Goal: Task Accomplishment & Management: Use online tool/utility

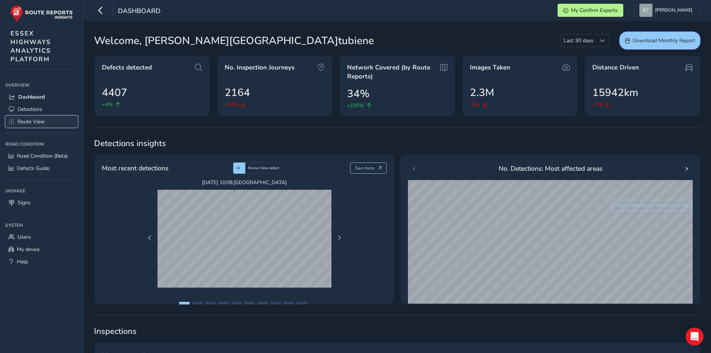
click at [36, 119] on span "Route View" at bounding box center [31, 121] width 27 height 7
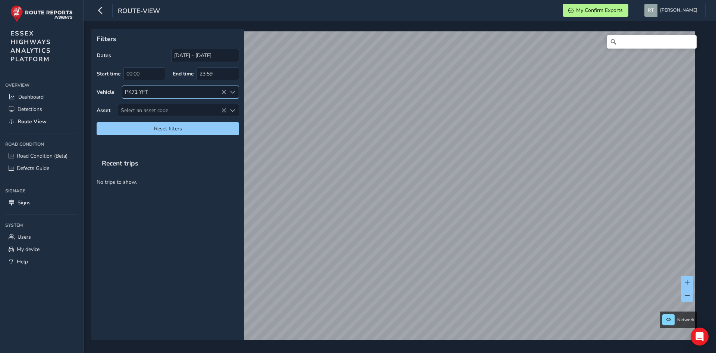
click at [223, 87] on div "PK71 YFT" at bounding box center [174, 92] width 104 height 12
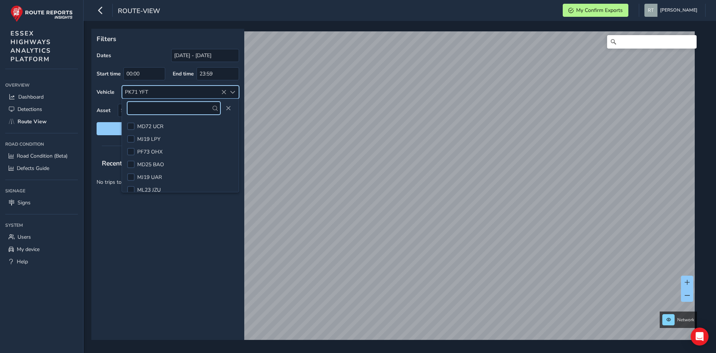
scroll to position [309, 0]
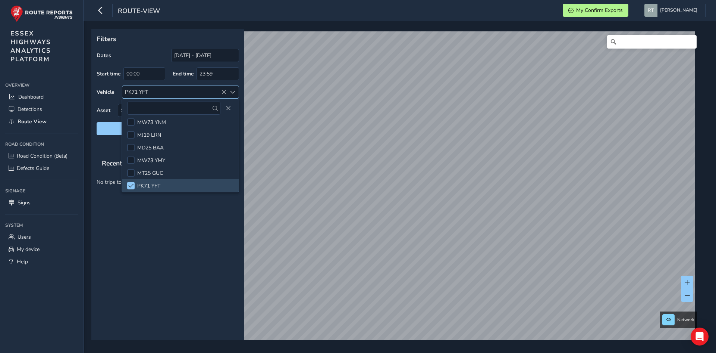
click at [209, 91] on div "PK71 YFT" at bounding box center [174, 92] width 104 height 12
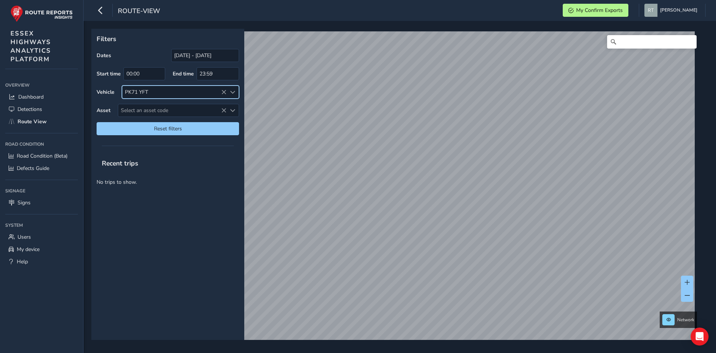
click at [152, 90] on div "PK71 YFT" at bounding box center [174, 92] width 104 height 12
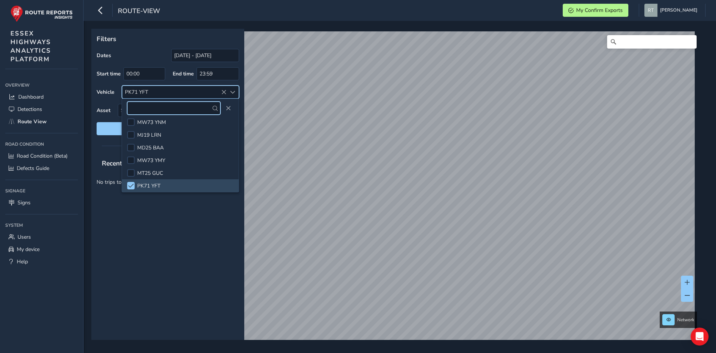
click at [152, 90] on div "PK71 YFT" at bounding box center [174, 92] width 104 height 12
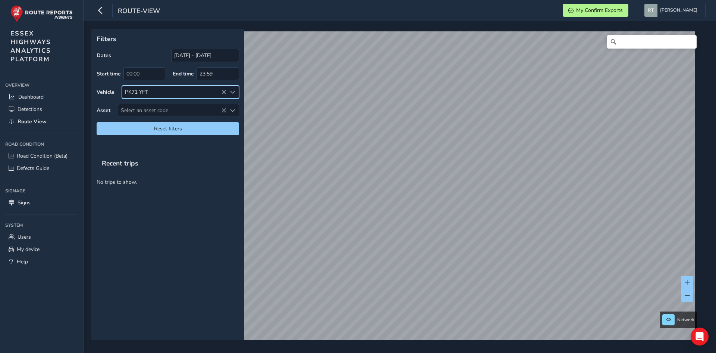
click at [151, 88] on div "PK71 YFT" at bounding box center [174, 92] width 104 height 12
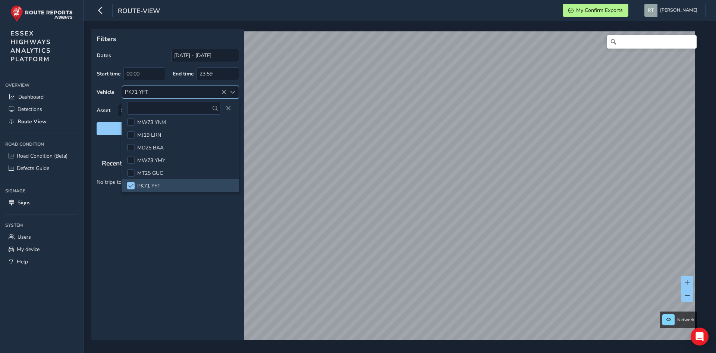
click at [151, 88] on div "PK71 YFT" at bounding box center [174, 92] width 104 height 12
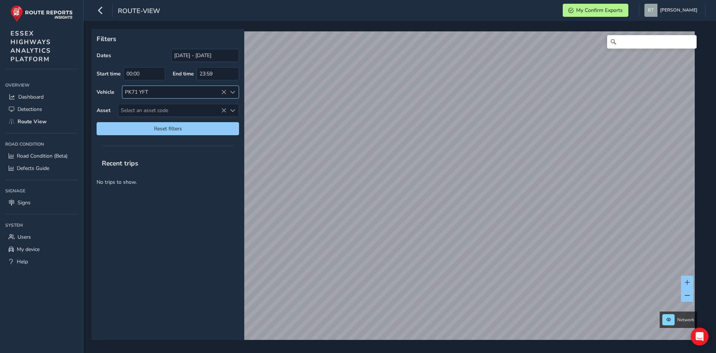
click at [151, 88] on div "PK71 YFT" at bounding box center [174, 92] width 104 height 12
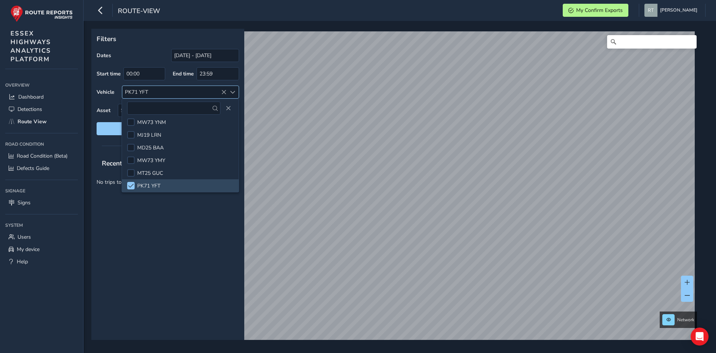
drag, startPoint x: 161, startPoint y: 91, endPoint x: 153, endPoint y: 87, distance: 9.0
click at [153, 87] on div "PK71 YFT" at bounding box center [174, 92] width 104 height 12
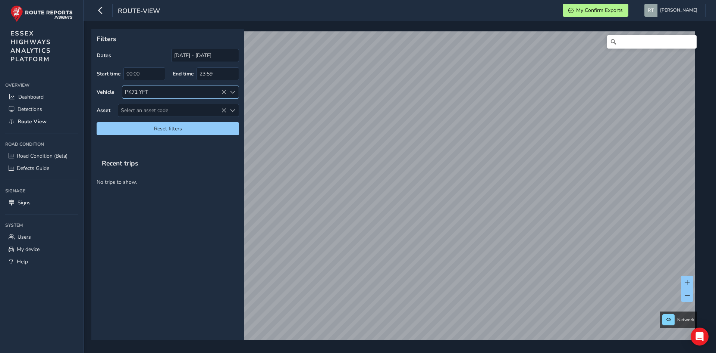
click at [222, 88] on div "PK71 YFT" at bounding box center [174, 92] width 104 height 12
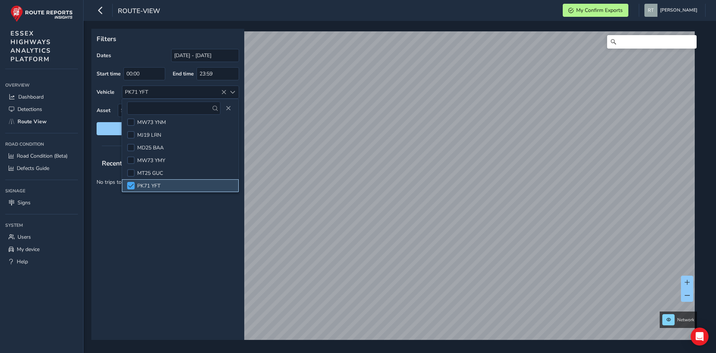
click at [132, 182] on div at bounding box center [130, 185] width 7 height 7
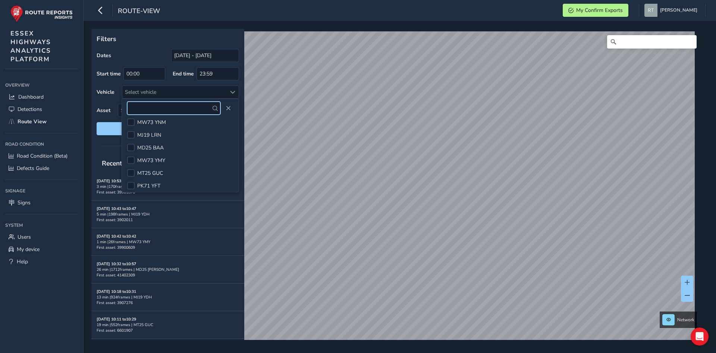
click at [146, 107] on input "text" at bounding box center [173, 107] width 93 height 13
type input "mt25guc"
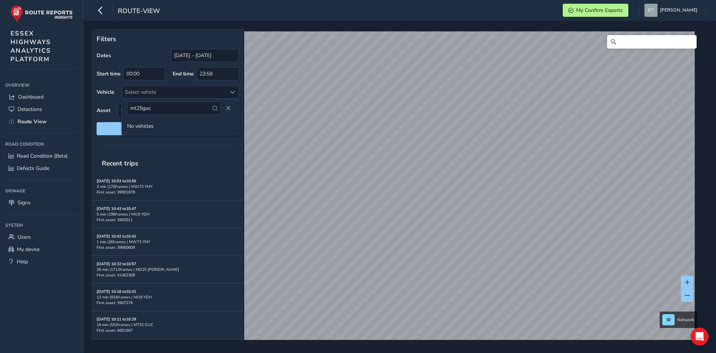
click at [216, 108] on span at bounding box center [215, 108] width 5 height 5
click at [172, 91] on div "Select vehicle" at bounding box center [174, 92] width 104 height 12
click at [234, 92] on span at bounding box center [232, 92] width 5 height 5
click at [227, 106] on span "Close" at bounding box center [228, 108] width 5 height 5
click at [232, 91] on span at bounding box center [232, 92] width 5 height 5
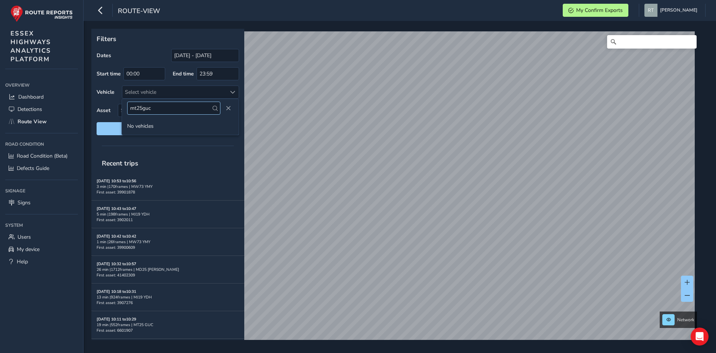
click at [188, 107] on input "mt25guc" at bounding box center [173, 107] width 93 height 13
type input "m"
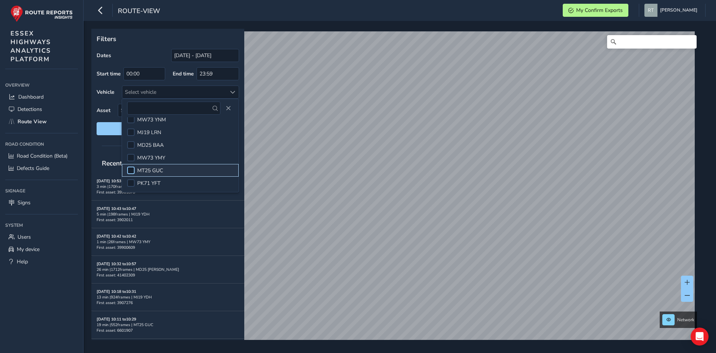
click at [131, 170] on div at bounding box center [130, 169] width 7 height 7
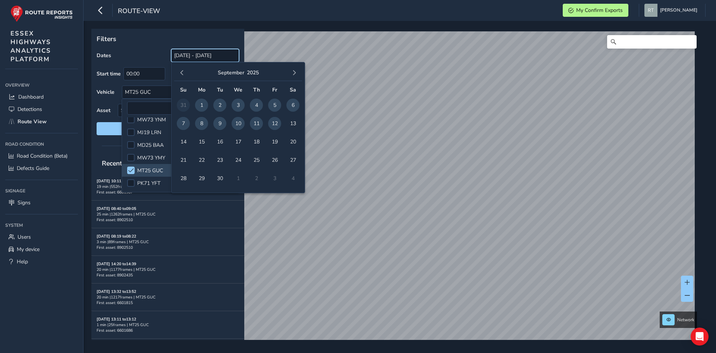
click at [208, 54] on input "[DATE] - [DATE]" at bounding box center [205, 55] width 68 height 13
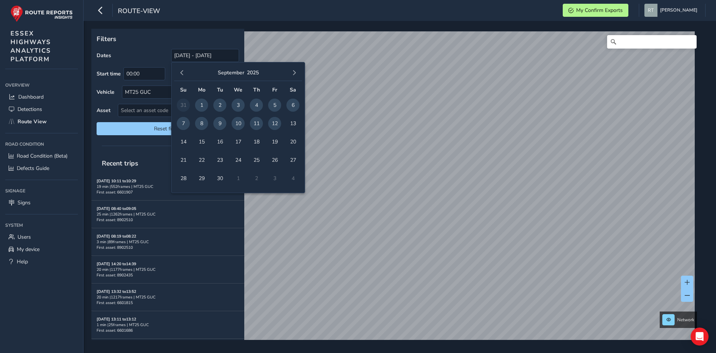
click at [257, 122] on span "11" at bounding box center [256, 123] width 13 height 13
click at [258, 122] on span "11" at bounding box center [256, 123] width 13 height 13
type input "11/09/2025"
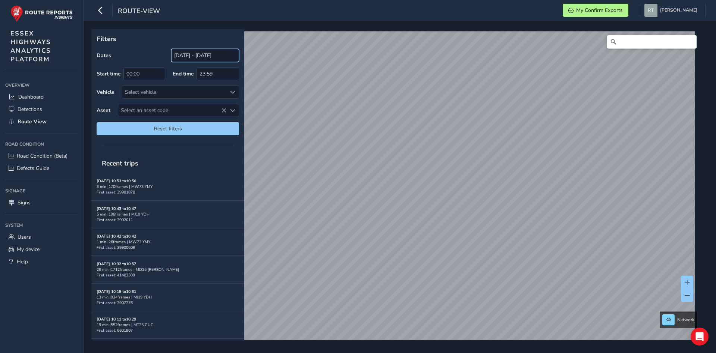
click at [231, 56] on input "[DATE] - [DATE]" at bounding box center [205, 55] width 68 height 13
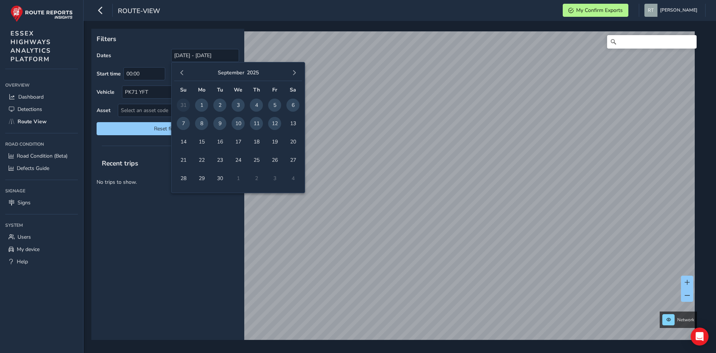
click at [255, 124] on span "11" at bounding box center [256, 123] width 13 height 13
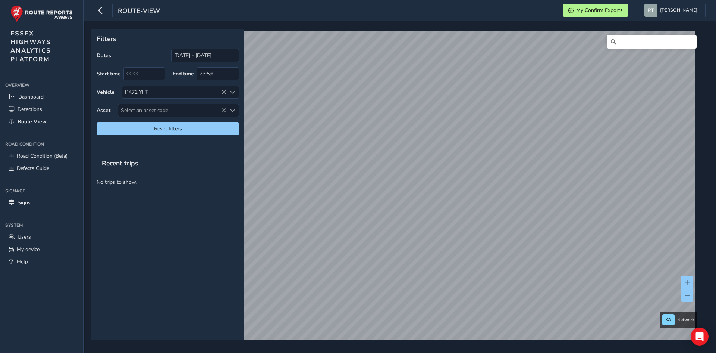
type input "[DATE] - [DATE]"
click at [224, 90] on icon at bounding box center [223, 92] width 5 height 5
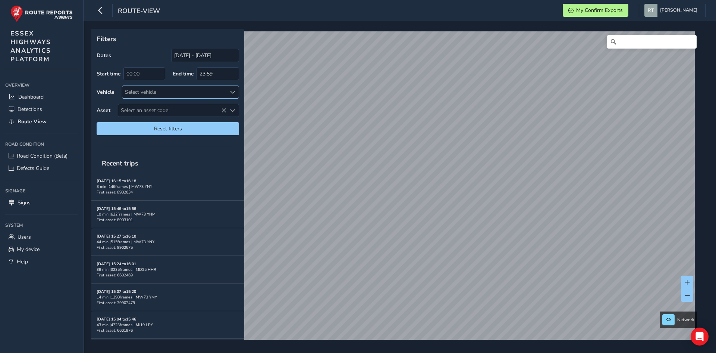
click at [234, 91] on span at bounding box center [232, 92] width 5 height 5
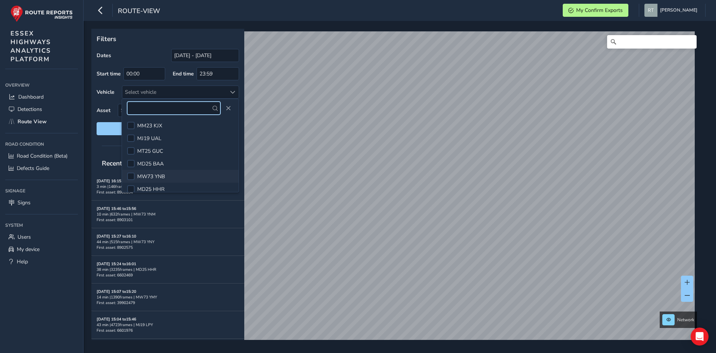
scroll to position [1, 0]
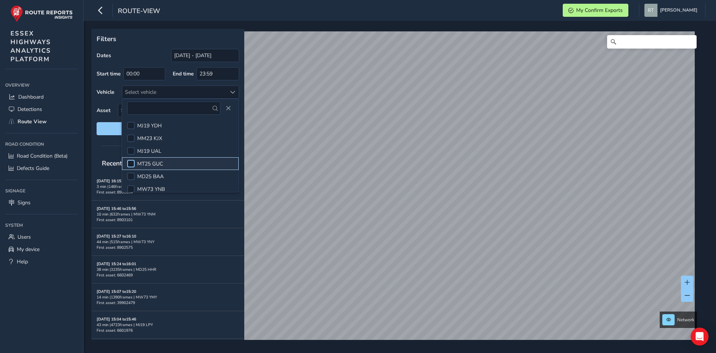
click at [132, 163] on div at bounding box center [130, 163] width 7 height 7
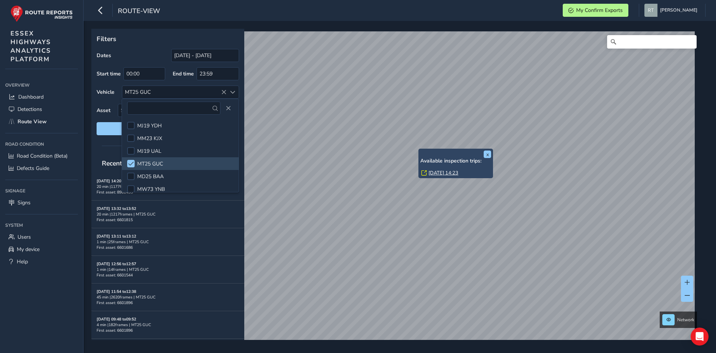
click at [440, 171] on link "[DATE] 14:23" at bounding box center [444, 172] width 30 height 7
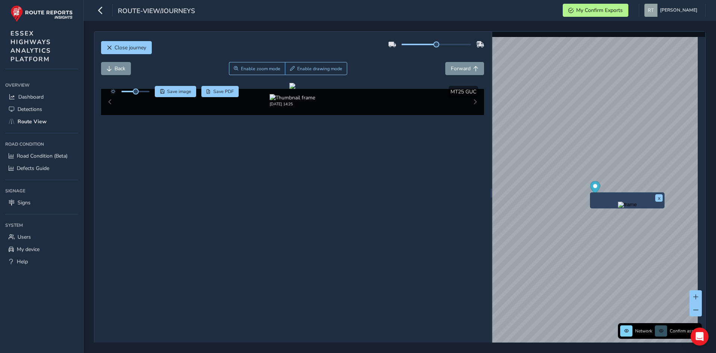
click at [626, 207] on img "Preview frame" at bounding box center [627, 204] width 19 height 6
click at [181, 93] on span "Save image" at bounding box center [179, 91] width 24 height 6
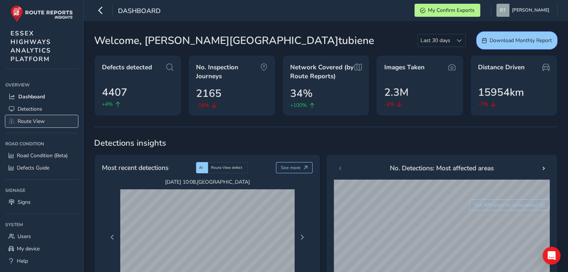
click at [30, 118] on span "Route View" at bounding box center [31, 121] width 27 height 7
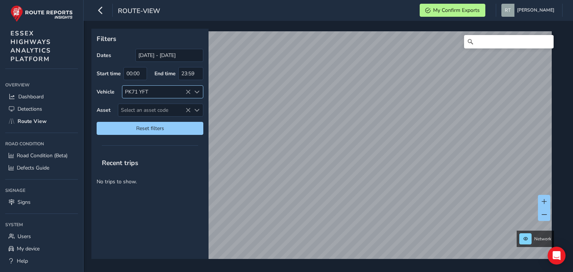
click at [187, 90] on icon at bounding box center [187, 92] width 5 height 5
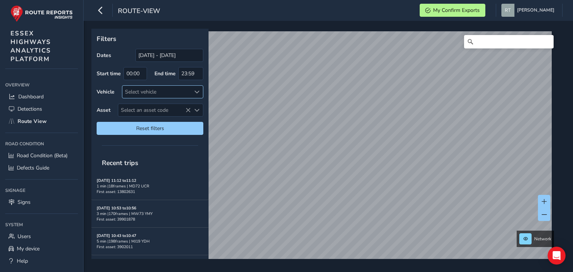
click at [198, 91] on span at bounding box center [196, 92] width 5 height 5
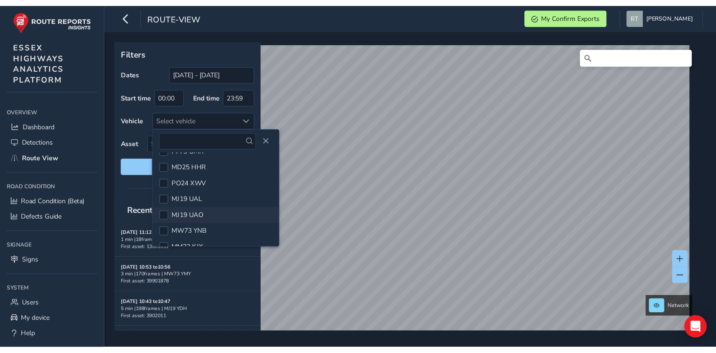
scroll to position [187, 0]
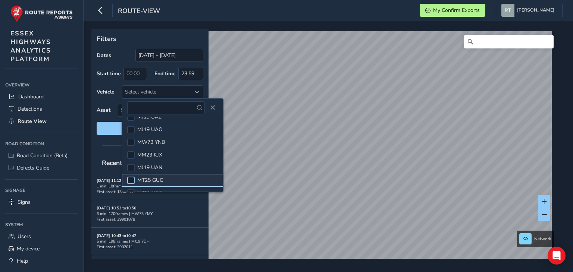
click at [131, 181] on div at bounding box center [130, 180] width 7 height 7
click at [371, 265] on div "Filters Dates 13/08/2025 - 12/09/2025 Start time 00:00 End time 23:59 Vehicle M…" at bounding box center [329, 146] width 490 height 251
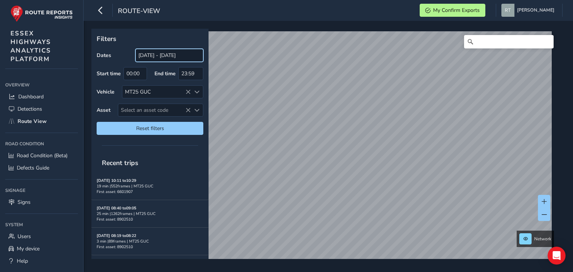
click at [180, 54] on input "[DATE] - [DATE]" at bounding box center [169, 55] width 68 height 13
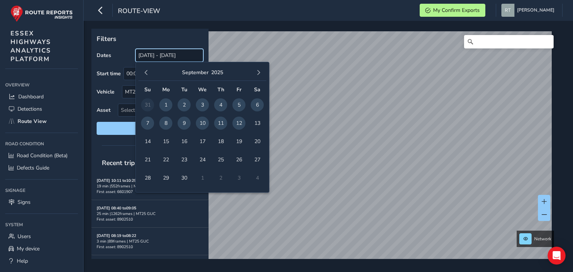
click at [180, 54] on input "[DATE] - [DATE]" at bounding box center [169, 55] width 68 height 13
click at [222, 122] on span "11" at bounding box center [220, 123] width 13 height 13
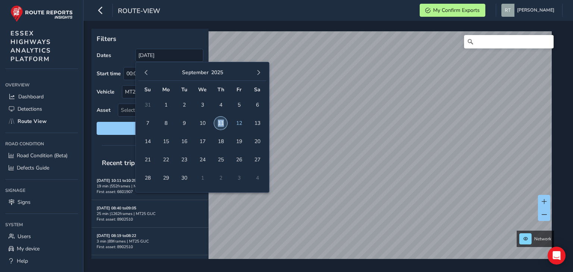
click at [222, 122] on span "11" at bounding box center [220, 123] width 13 height 13
type input "[DATE] - [DATE]"
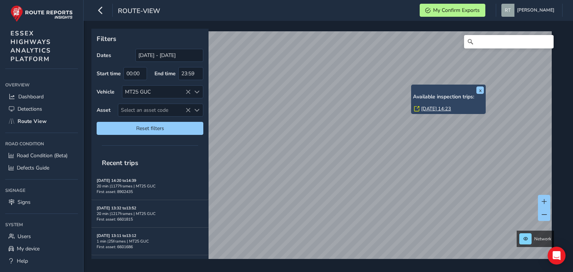
click at [433, 109] on link "[DATE] 14:23" at bounding box center [436, 109] width 30 height 7
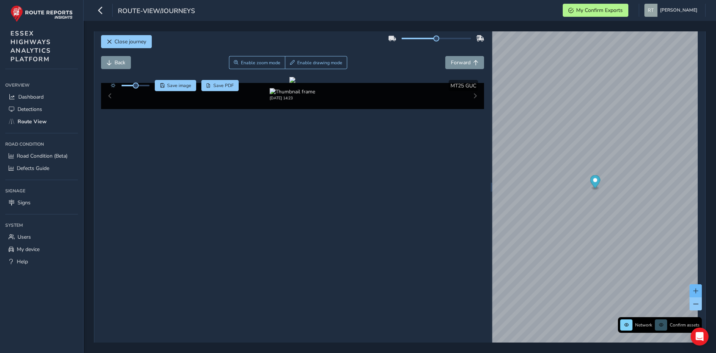
scroll to position [12, 0]
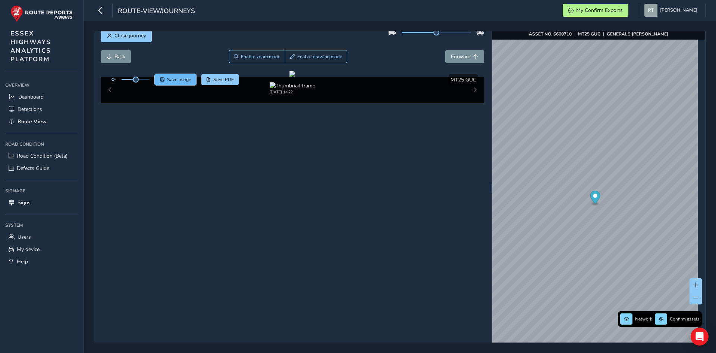
click at [183, 78] on span "Save image" at bounding box center [179, 79] width 24 height 6
